Goal: Check status

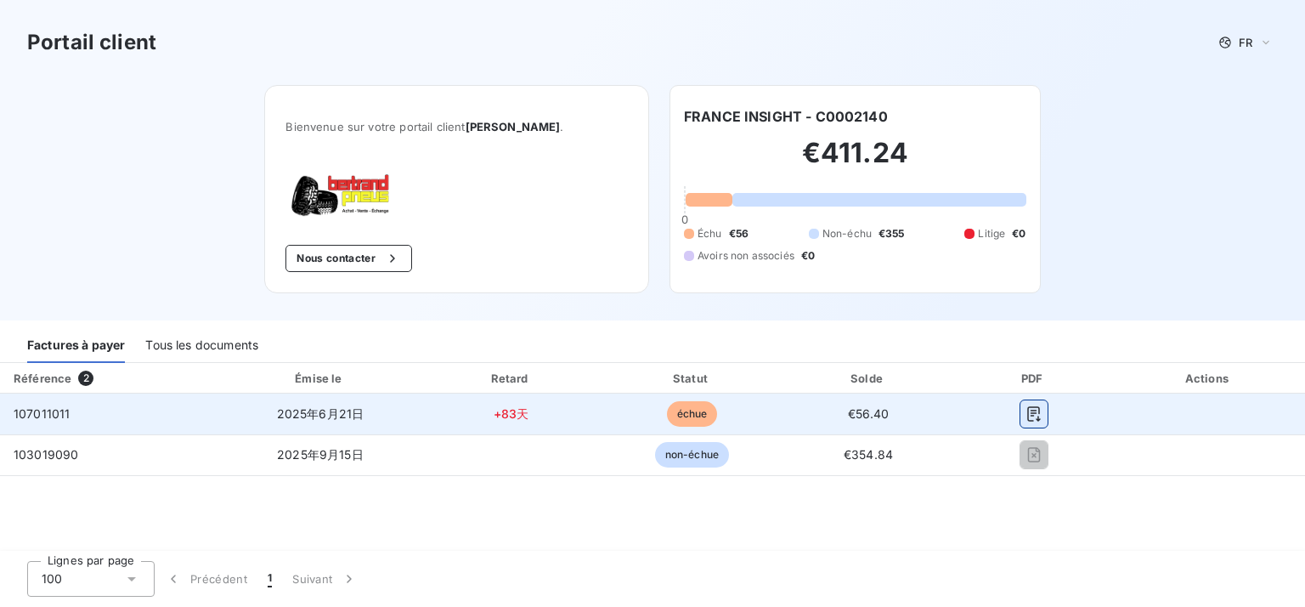
click at [1043, 414] on icon "button" at bounding box center [1034, 413] width 17 height 17
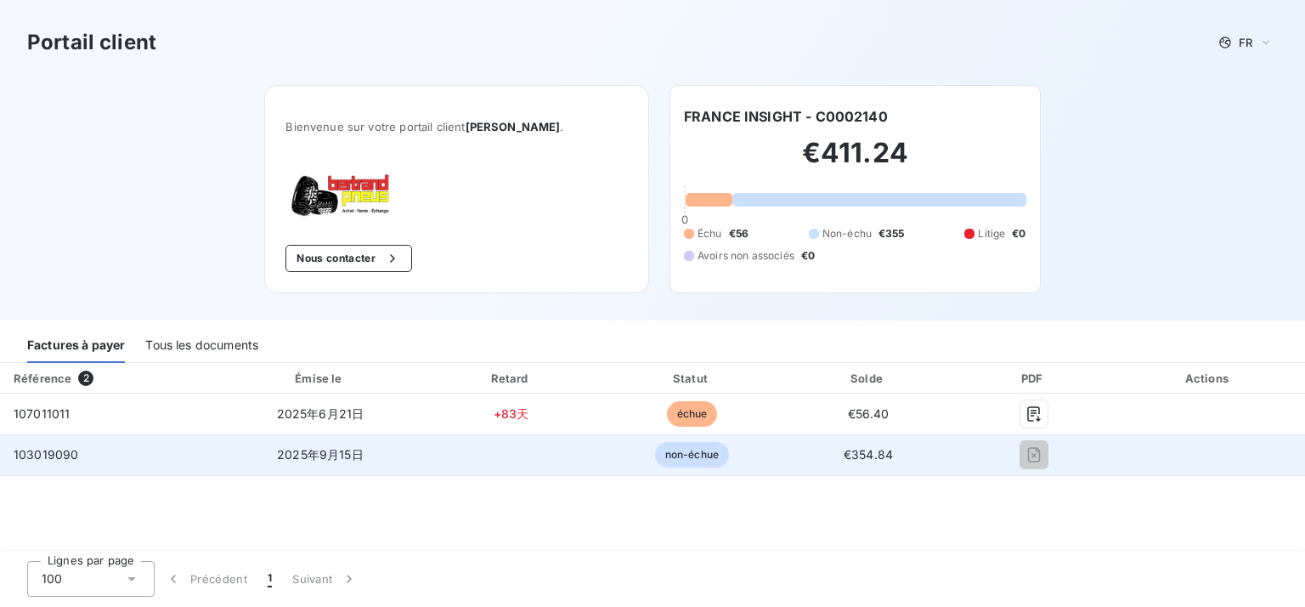
click at [420, 457] on td "2025年9月15日" at bounding box center [320, 454] width 199 height 41
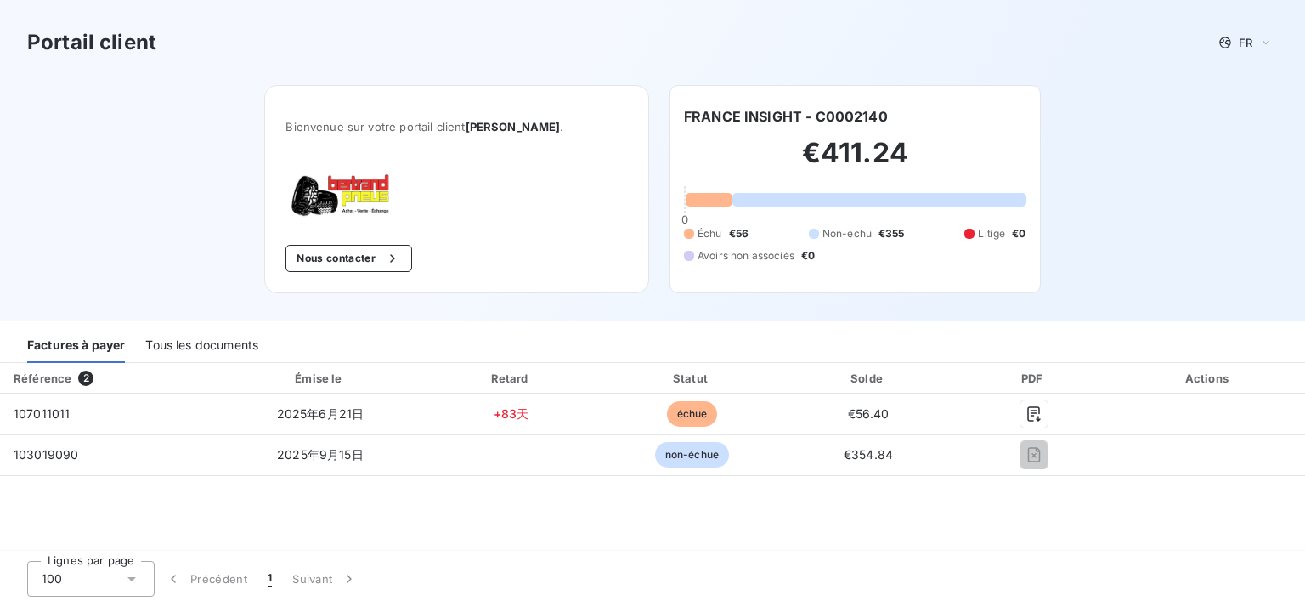
click at [991, 482] on div "Référence 2 Émise le Retard Statut Solde PDF Actions 107011011 2025年6月21日 +83天 …" at bounding box center [652, 458] width 1305 height 190
drag, startPoint x: 736, startPoint y: 229, endPoint x: 917, endPoint y: 231, distance: 181.1
click at [917, 231] on div "Échu €56 Non-échu €355 Litige €0 Avoirs non associés €0" at bounding box center [855, 244] width 343 height 37
click at [901, 252] on div "Échu €56 Non-échu €355 Litige €0 Avoirs non associés €0" at bounding box center [855, 244] width 343 height 37
